Goal: Information Seeking & Learning: Find specific fact

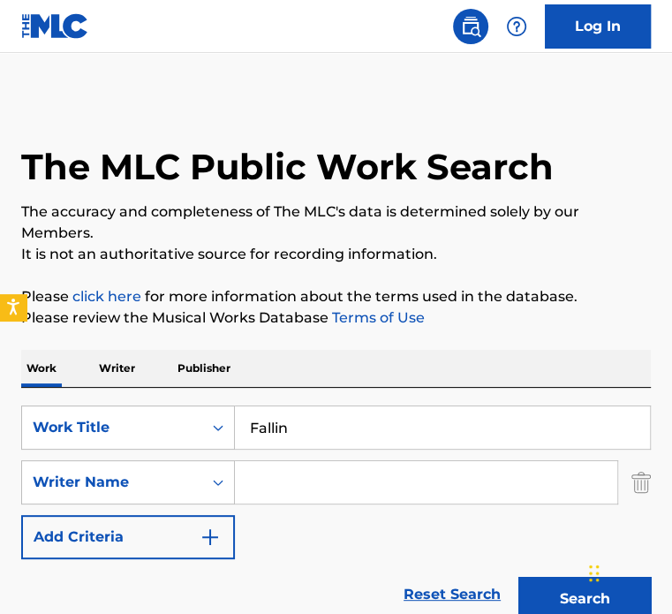
scroll to position [164, 0]
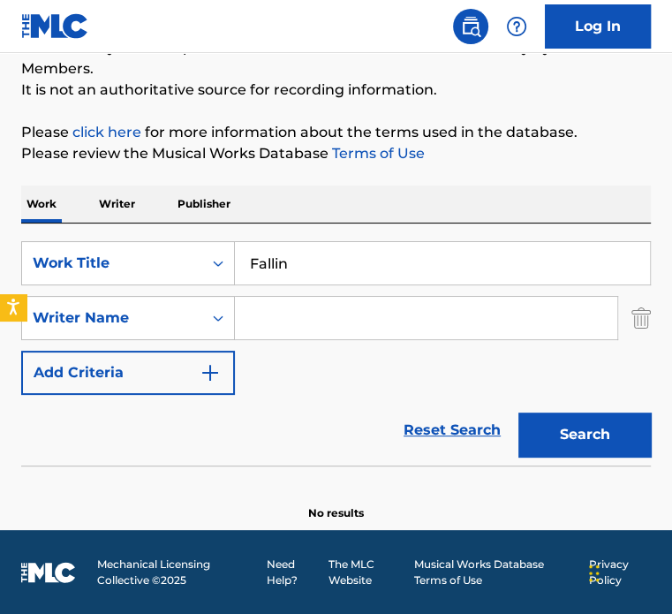
click at [547, 260] on input "Fallin" at bounding box center [442, 263] width 415 height 42
click at [632, 339] on div "SearchWithCriteriad3478c0f-c088-42a3-83c3-e133d82987e0 Work Title Fallin Search…" at bounding box center [335, 318] width 629 height 154
click at [526, 379] on div "SearchWithCriteriad3478c0f-c088-42a3-83c3-e133d82987e0 Work Title Fallin Search…" at bounding box center [335, 318] width 629 height 154
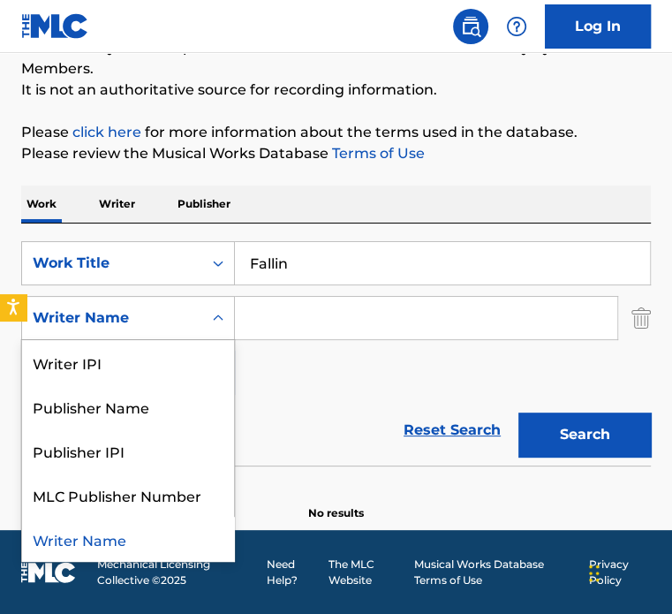
click at [200, 317] on div "Writer Name" at bounding box center [112, 318] width 180 height 34
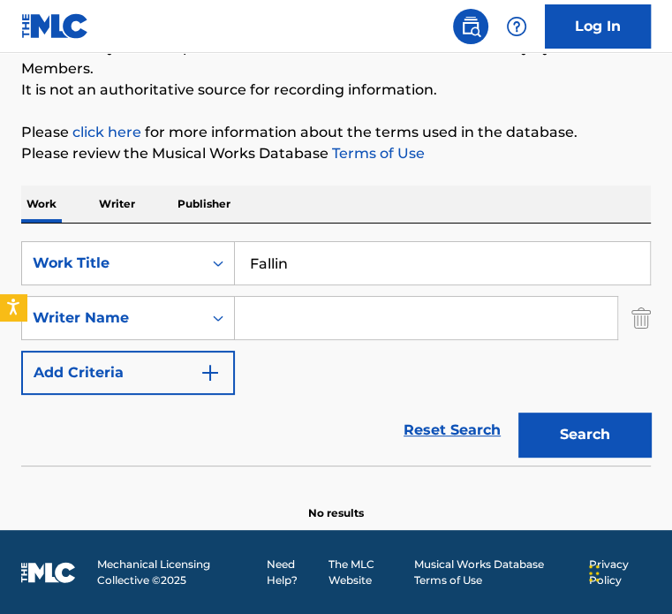
click at [200, 317] on div "Writer Name" at bounding box center [112, 318] width 180 height 34
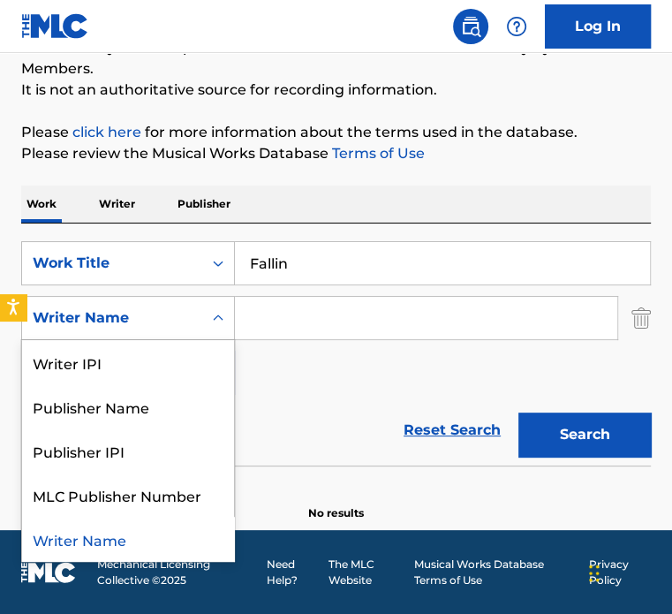
click at [210, 324] on icon "Search Form" at bounding box center [218, 318] width 18 height 18
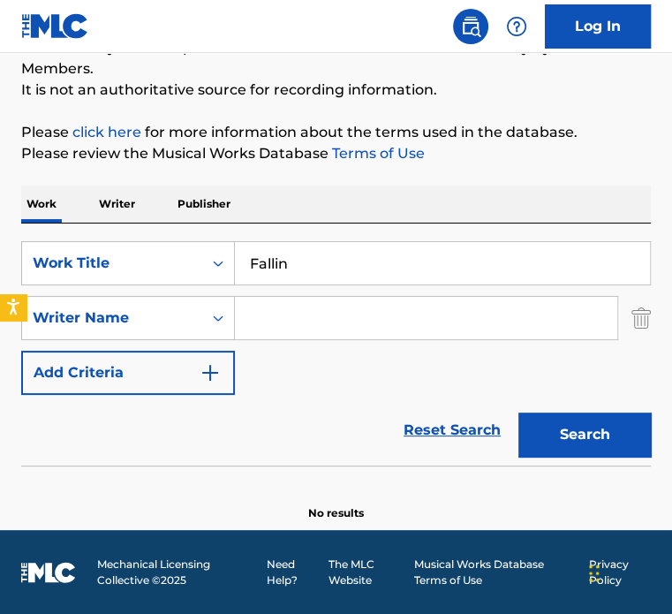
click at [210, 324] on icon "Search Form" at bounding box center [218, 318] width 18 height 18
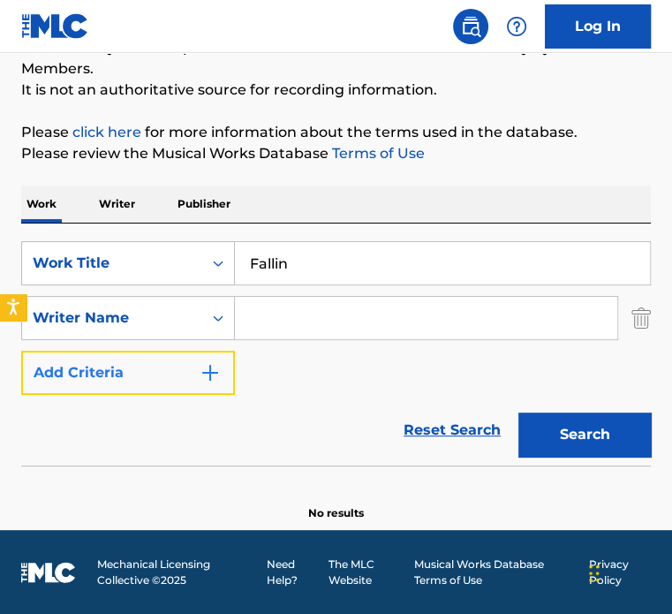
click at [188, 382] on button "Add Criteria" at bounding box center [128, 372] width 214 height 44
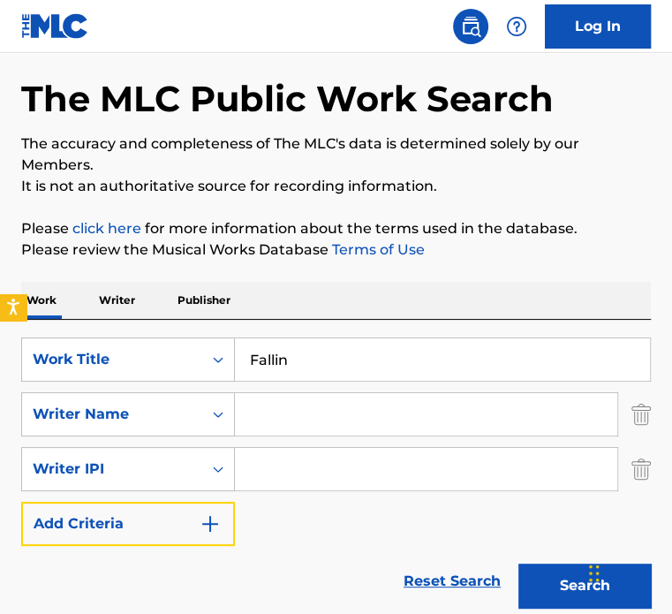
scroll to position [71, 0]
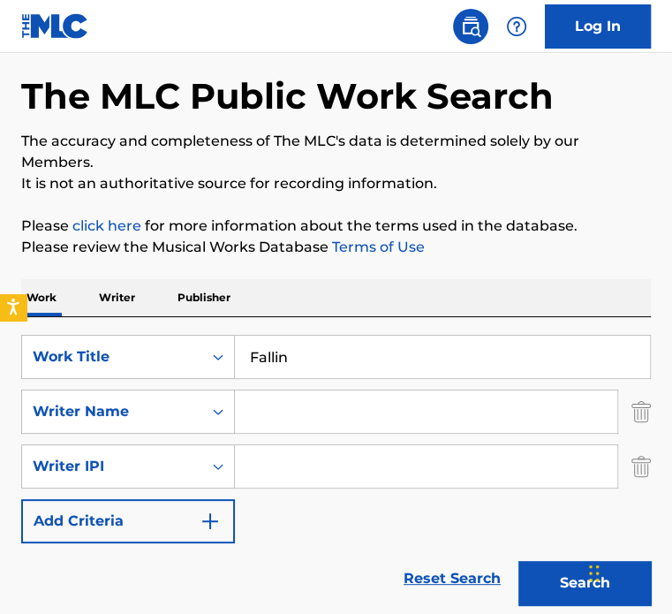
click at [533, 409] on input "Search Form" at bounding box center [426, 411] width 382 height 42
click at [528, 410] on input "Search Form" at bounding box center [426, 411] width 382 height 42
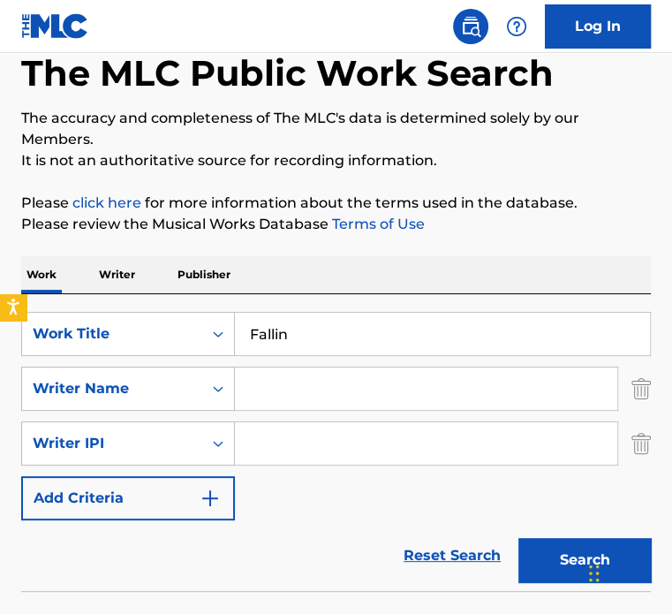
scroll to position [92, 0]
